Goal: Information Seeking & Learning: Check status

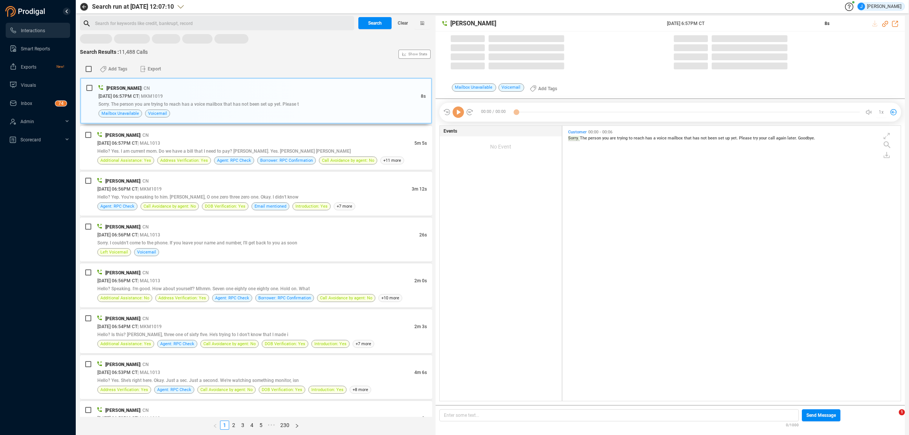
scroll to position [273, 334]
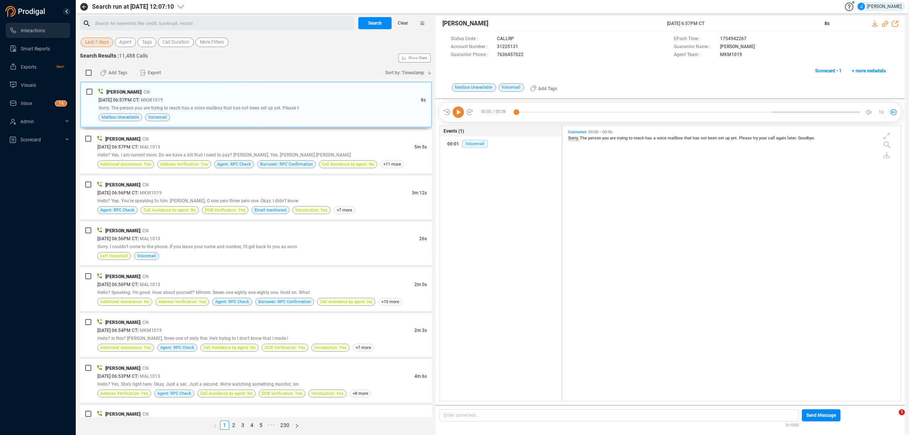
click at [110, 45] on button "Last 7 days" at bounding box center [97, 41] width 33 height 9
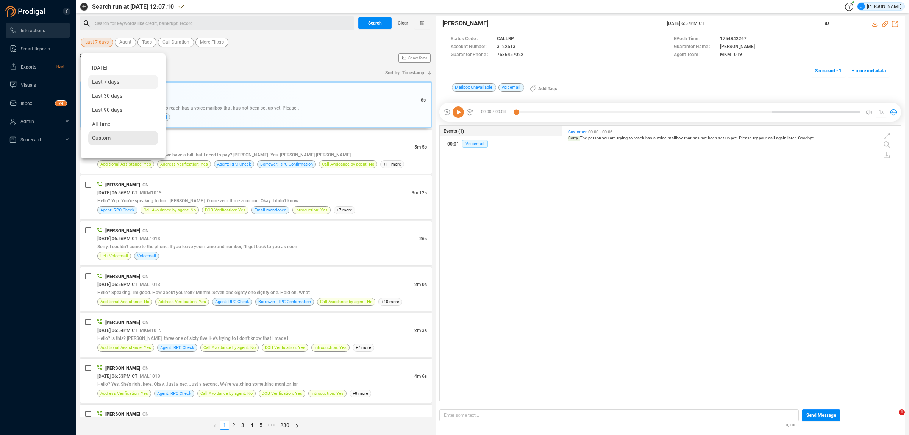
click at [112, 141] on div "Custom" at bounding box center [123, 138] width 70 height 14
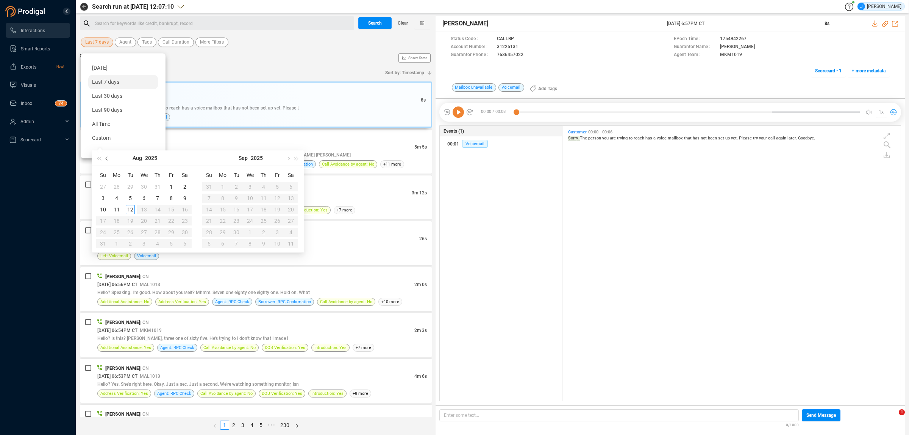
click at [109, 156] on button "button" at bounding box center [107, 157] width 8 height 15
type input "[DATE]"
click at [131, 233] on div "29" at bounding box center [130, 232] width 9 height 9
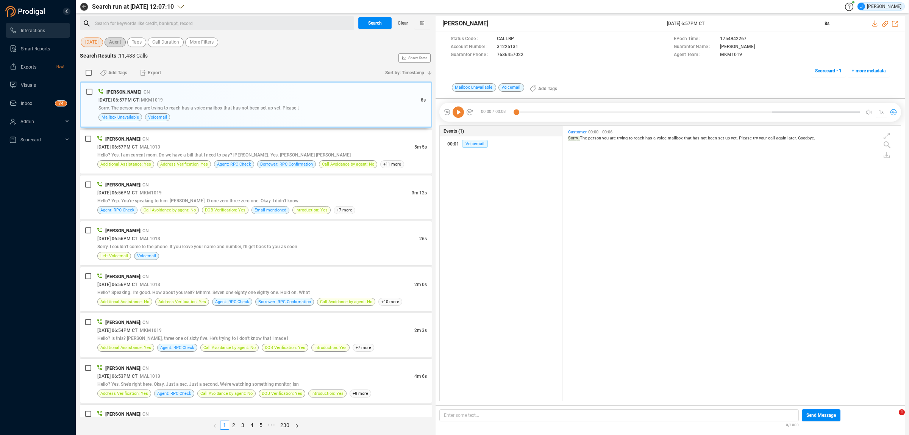
click at [122, 40] on button "Agent" at bounding box center [115, 41] width 21 height 9
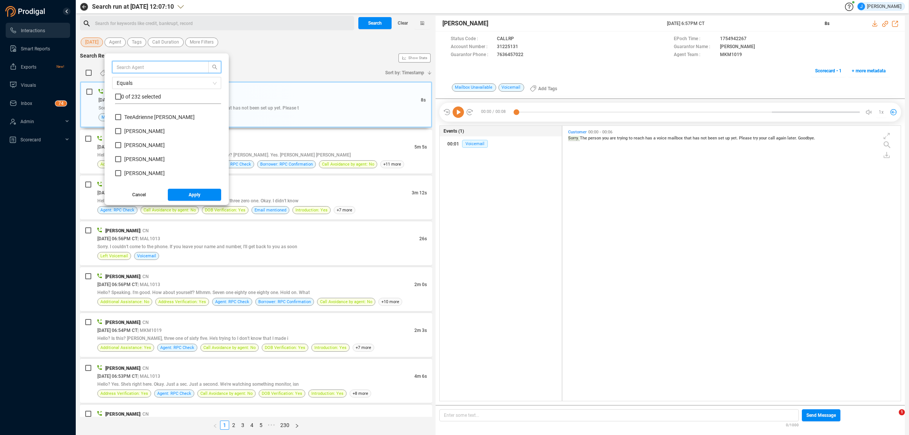
scroll to position [2982, 0]
click at [125, 130] on span "[PERSON_NAME]" at bounding box center [144, 130] width 41 height 6
click at [121, 130] on input "[PERSON_NAME]" at bounding box center [118, 130] width 6 height 6
checkbox input "true"
click at [211, 194] on button "Apply" at bounding box center [195, 195] width 54 height 12
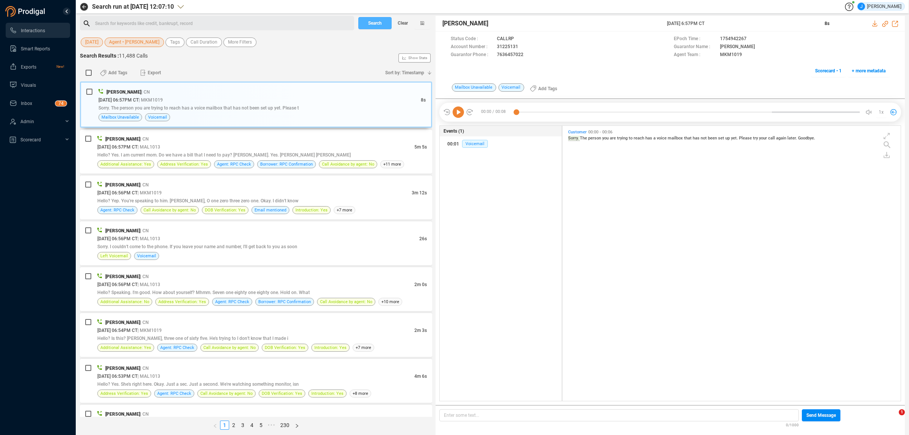
click at [379, 22] on span "Search" at bounding box center [375, 23] width 14 height 12
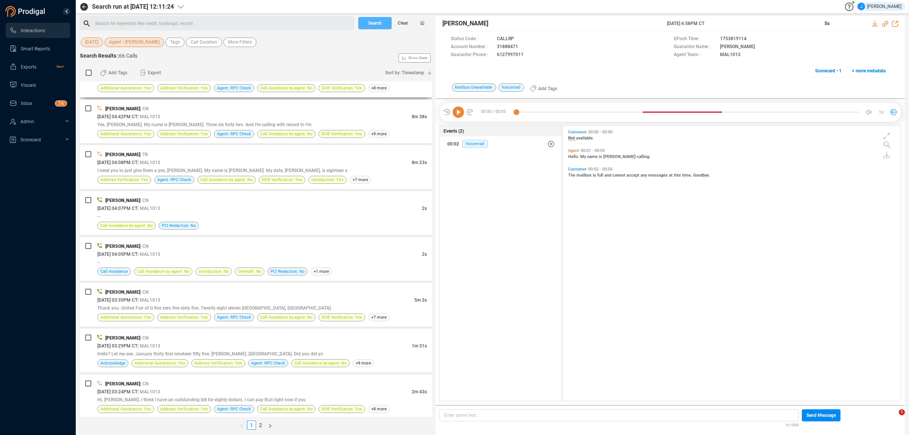
scroll to position [615, 0]
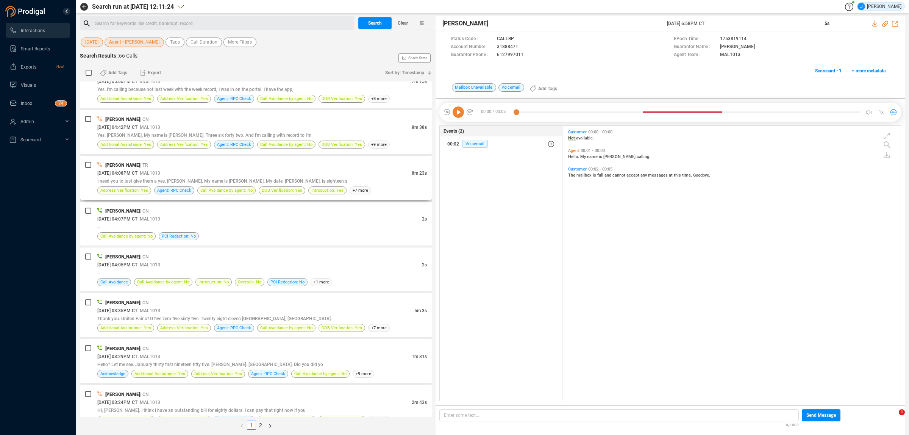
click at [165, 184] on span "I need you to just give them a yes, [PERSON_NAME]. My name is [PERSON_NAME]. My…" at bounding box center [222, 180] width 250 height 5
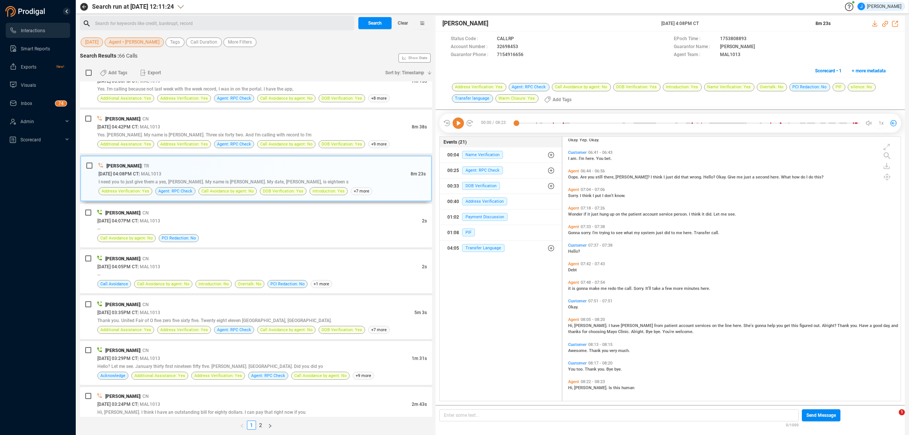
scroll to position [811, 0]
click at [875, 23] on icon at bounding box center [875, 23] width 6 height 6
click at [875, 219] on div "Agent 07:18 - 07:26 Wonder if it just hung up on the patient account service pe…" at bounding box center [733, 211] width 334 height 19
